Goal: Task Accomplishment & Management: Manage account settings

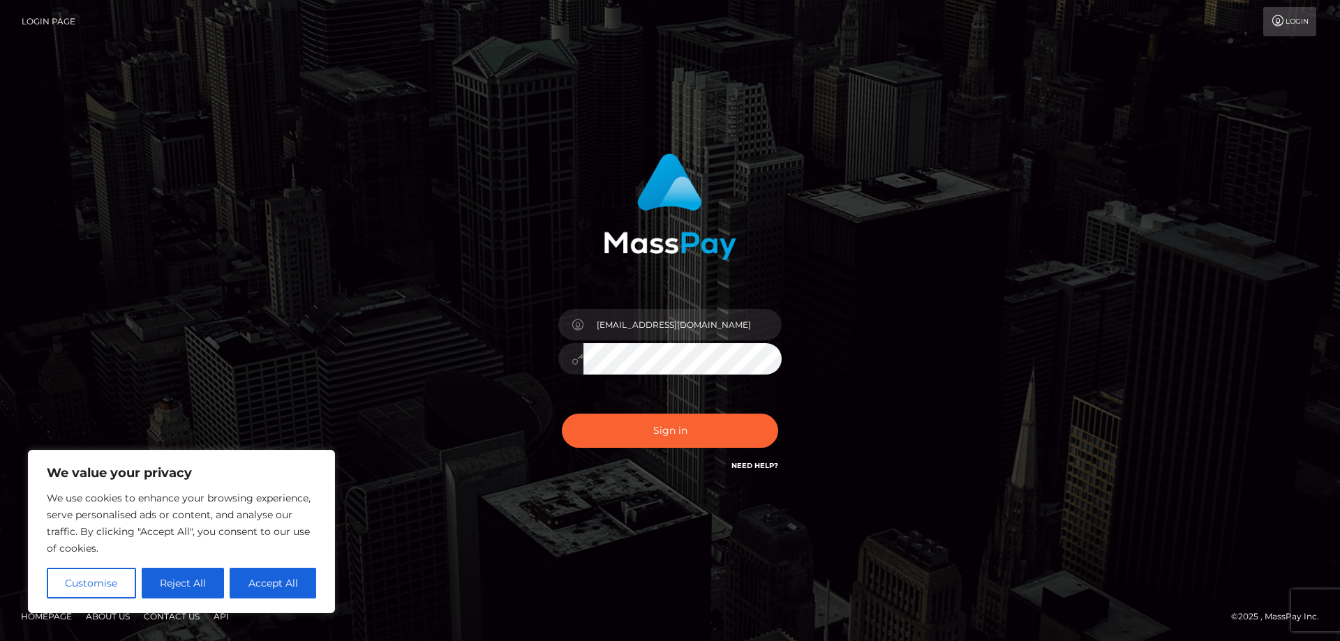
type input "[EMAIL_ADDRESS][DOMAIN_NAME]"
click at [562, 414] on button "Sign in" at bounding box center [670, 431] width 216 height 34
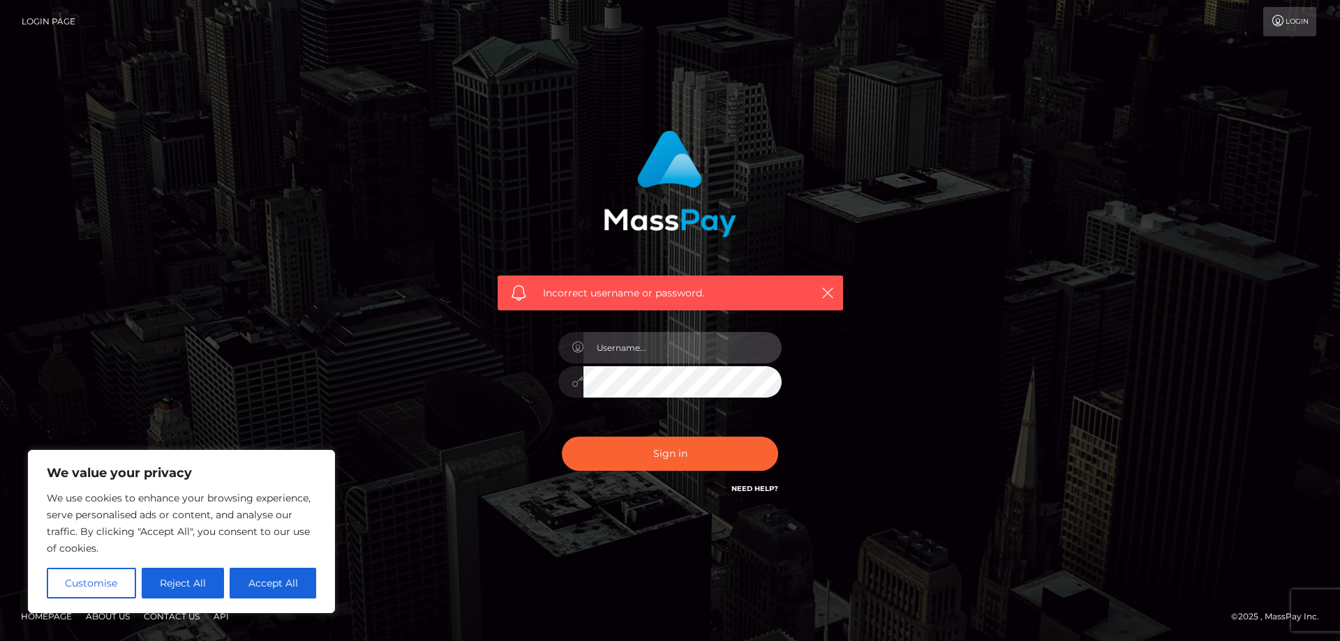
click at [704, 349] on input "text" at bounding box center [683, 347] width 198 height 31
type input "ahcrazykra@protonmail.com"
click at [562, 437] on button "Sign in" at bounding box center [670, 454] width 216 height 34
click at [704, 349] on input "text" at bounding box center [683, 347] width 198 height 31
type input "ahcrazykra@protonmail.com"
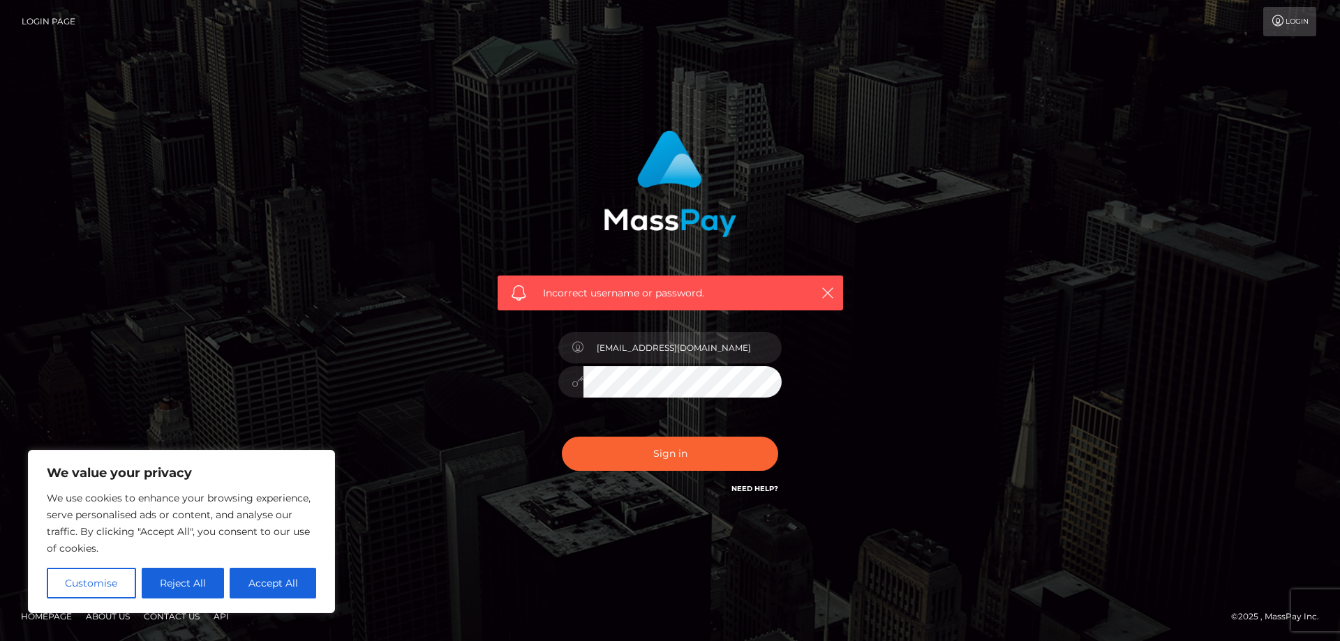
click at [562, 437] on button "Sign in" at bounding box center [670, 454] width 216 height 34
click at [662, 348] on input "text" at bounding box center [683, 347] width 198 height 31
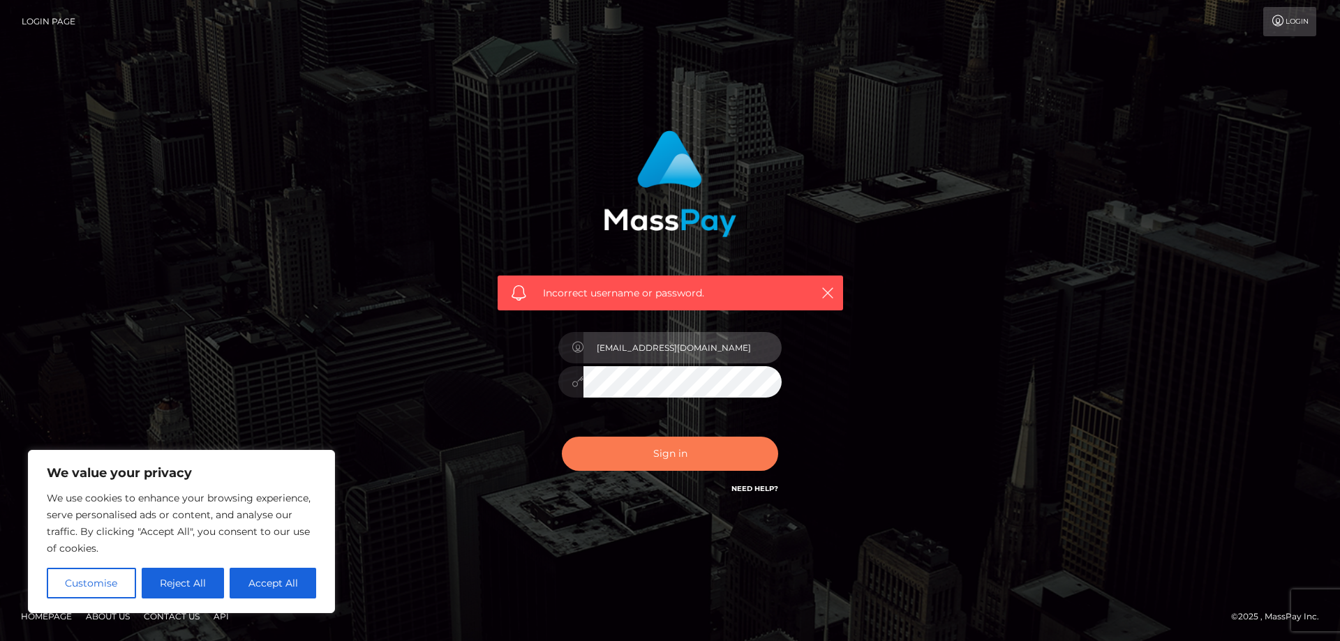
type input "ahcrazykra@protonmail.com"
click at [656, 461] on button "Sign in" at bounding box center [670, 454] width 216 height 34
click at [671, 348] on input "text" at bounding box center [683, 347] width 198 height 31
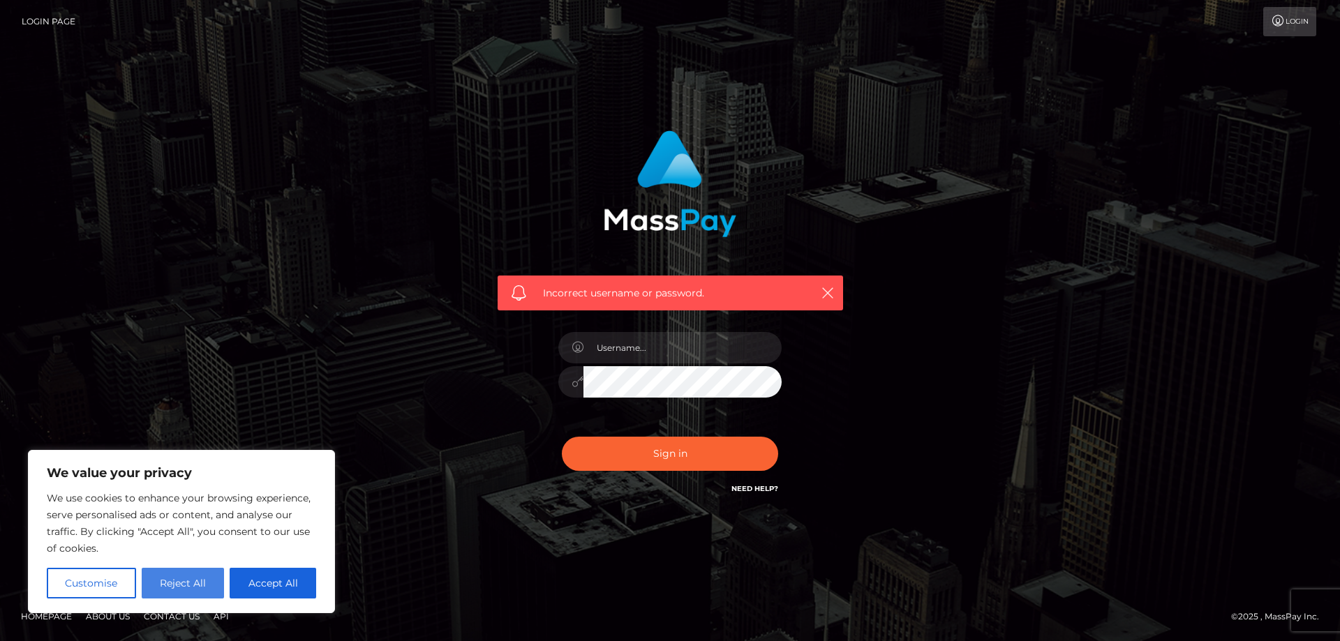
click at [181, 579] on button "Reject All" at bounding box center [183, 583] width 83 height 31
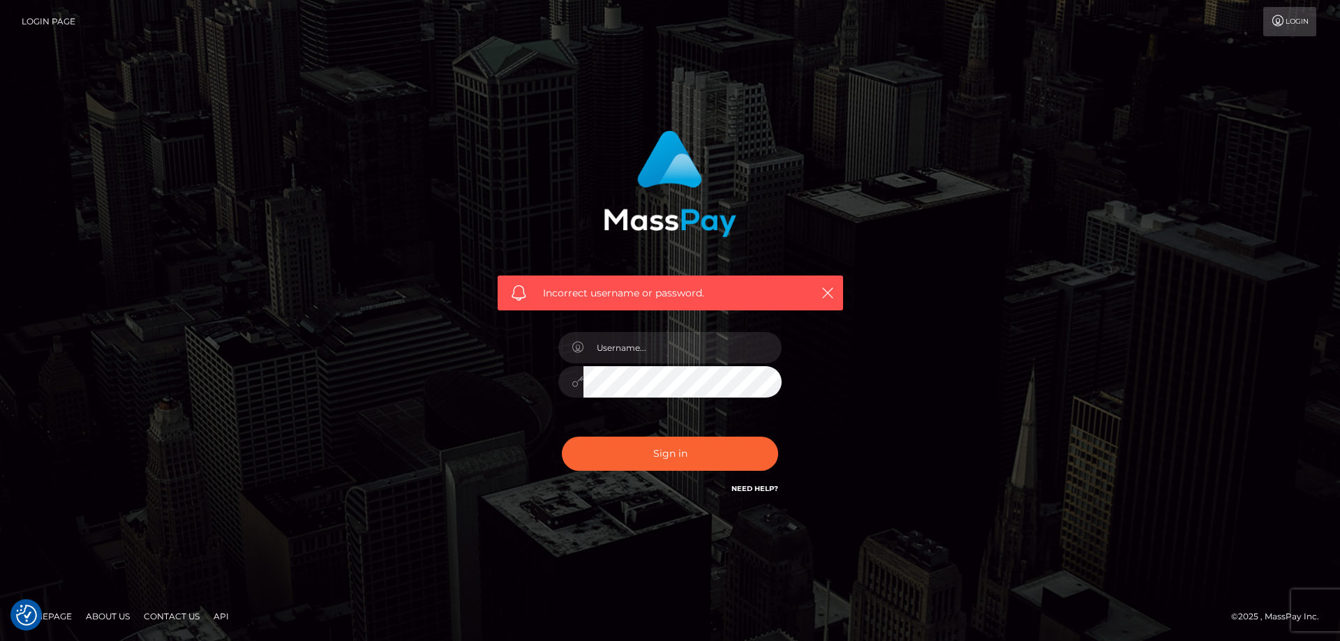
click at [1293, 31] on link "Login" at bounding box center [1289, 21] width 53 height 29
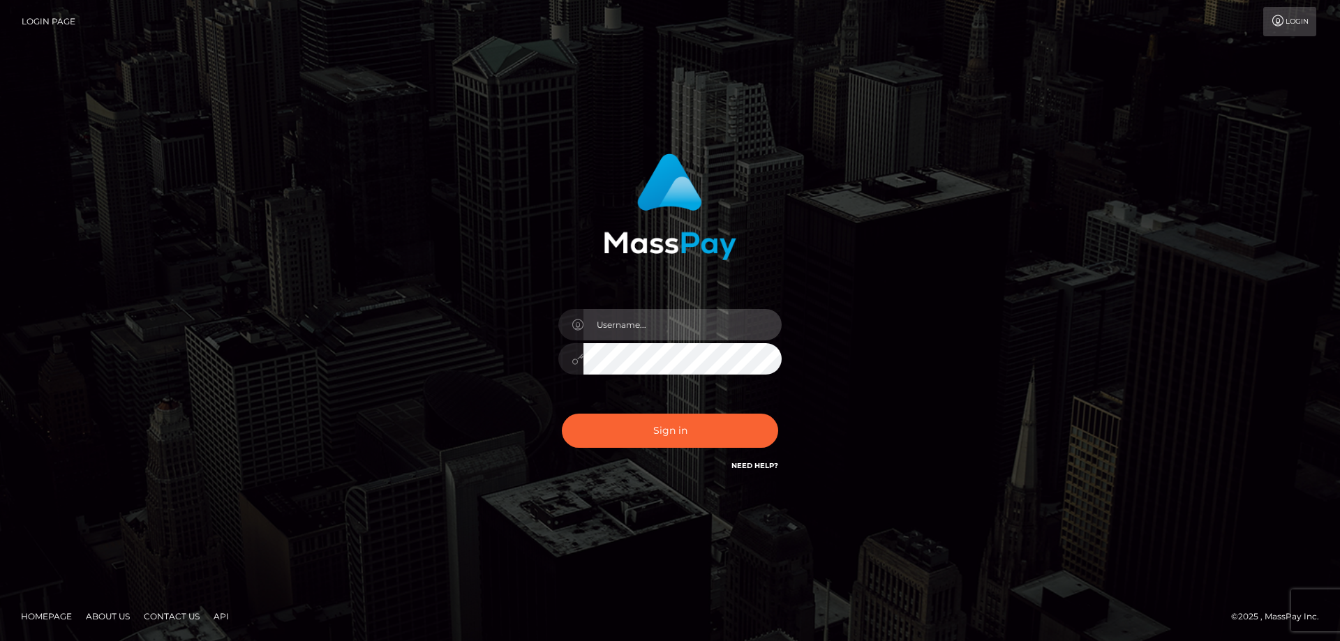
click at [657, 332] on input "text" at bounding box center [683, 324] width 198 height 31
type input "[EMAIL_ADDRESS][DOMAIN_NAME]"
click at [562, 414] on button "Sign in" at bounding box center [670, 431] width 216 height 34
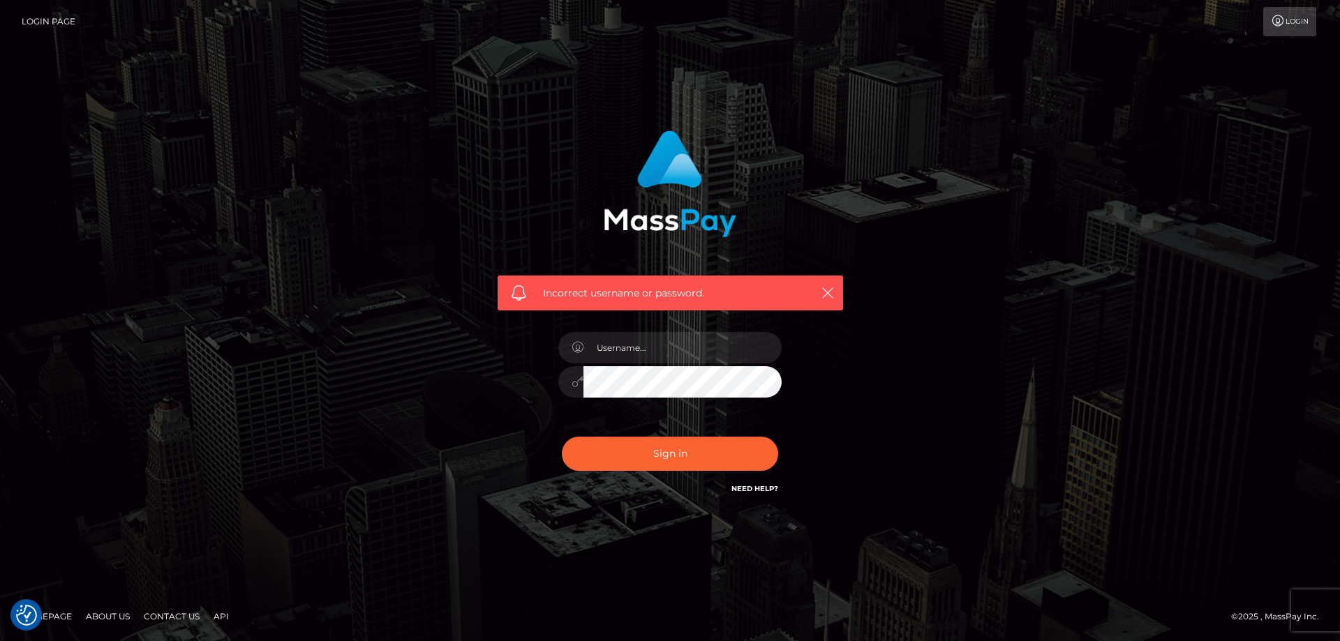
click at [757, 486] on link "Need Help?" at bounding box center [754, 488] width 47 height 9
click at [661, 362] on input "text" at bounding box center [683, 347] width 198 height 31
type input "[EMAIL_ADDRESS][DOMAIN_NAME]"
click at [562, 437] on button "Sign in" at bounding box center [670, 454] width 216 height 34
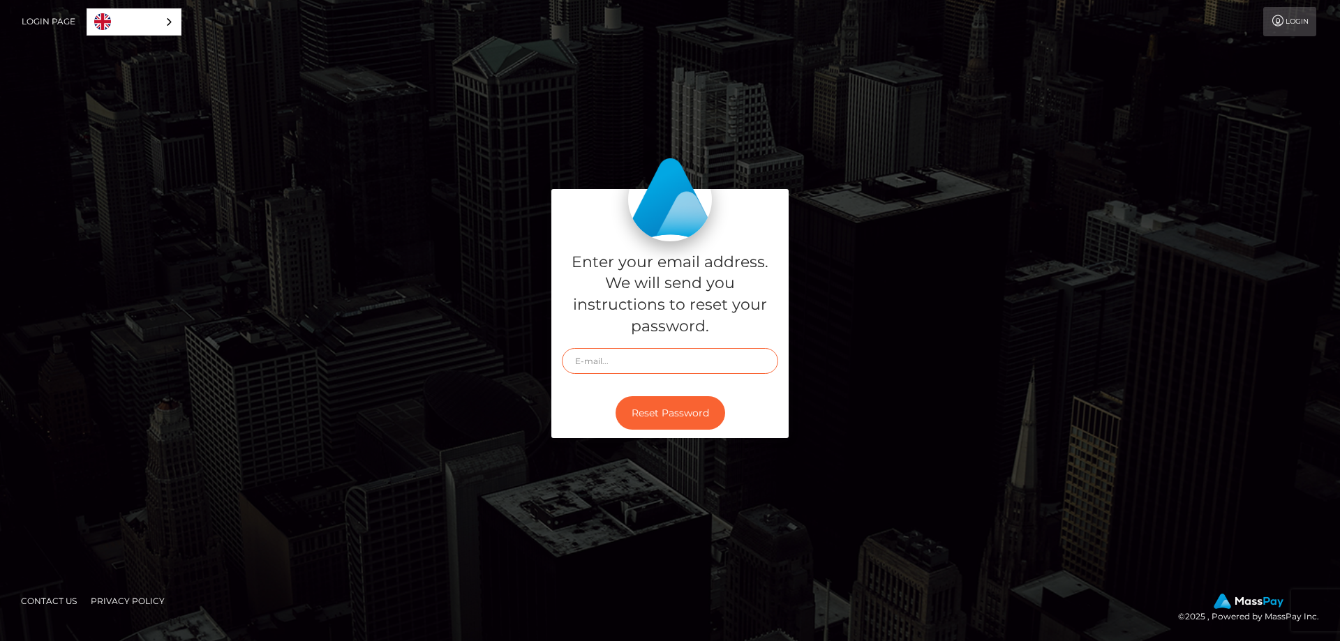
click at [651, 365] on input "text" at bounding box center [670, 361] width 216 height 26
type input "[EMAIL_ADDRESS][DOMAIN_NAME]"
click at [616, 396] on button "Reset Password" at bounding box center [671, 413] width 110 height 34
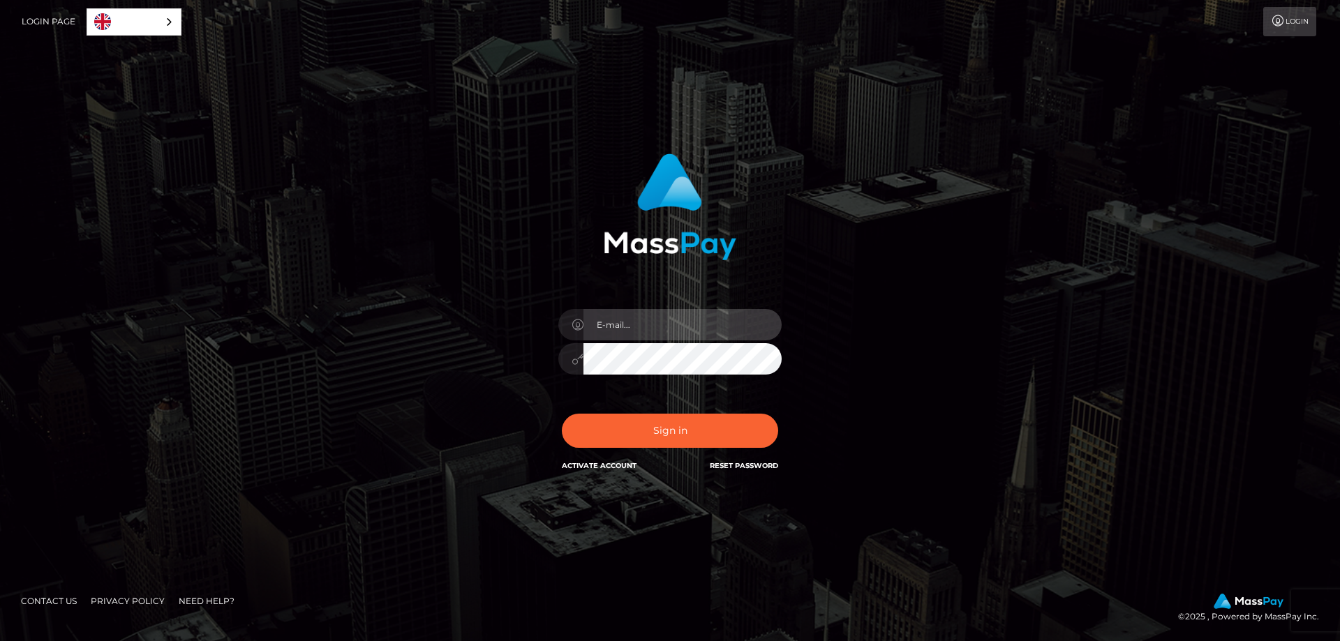
click at [672, 327] on input "email" at bounding box center [683, 324] width 198 height 31
type input "[EMAIL_ADDRESS][DOMAIN_NAME]"
click at [562, 414] on button "Sign in" at bounding box center [670, 431] width 216 height 34
